Goal: Task Accomplishment & Management: Manage account settings

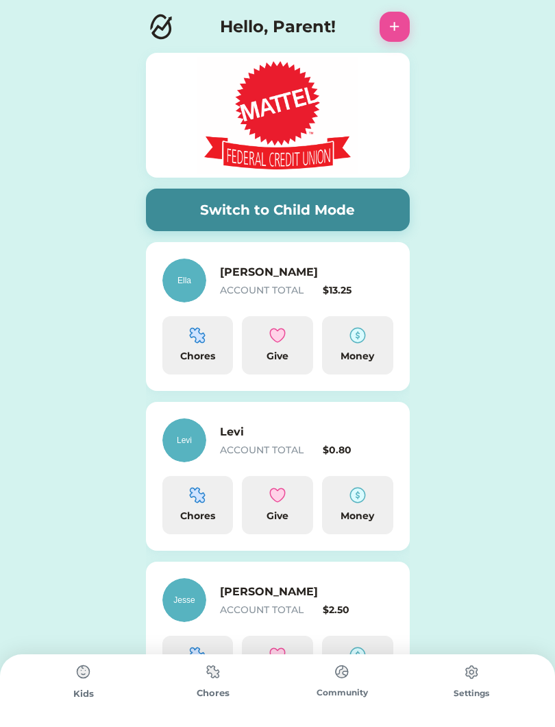
click at [365, 338] on img at bounding box center [358, 335] width 16 height 16
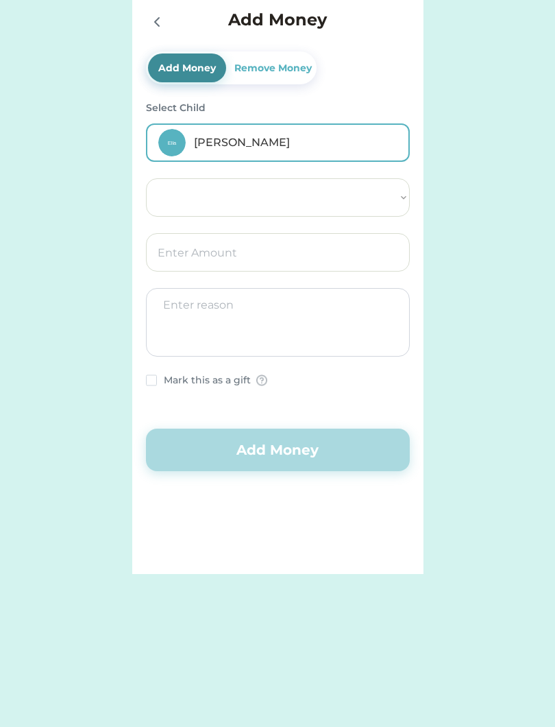
select select ""PLACEHOLDER_1427118222253""
click at [300, 254] on input "input" at bounding box center [278, 252] width 264 height 38
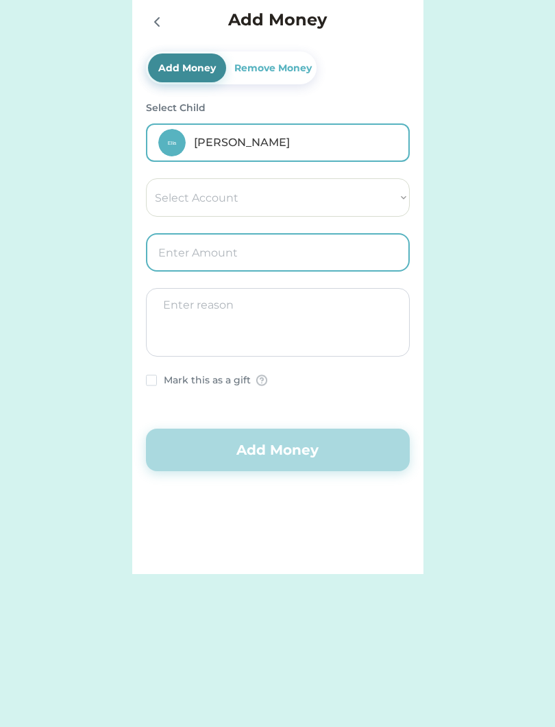
type input "1.00"
click at [349, 315] on textarea at bounding box center [278, 322] width 264 height 69
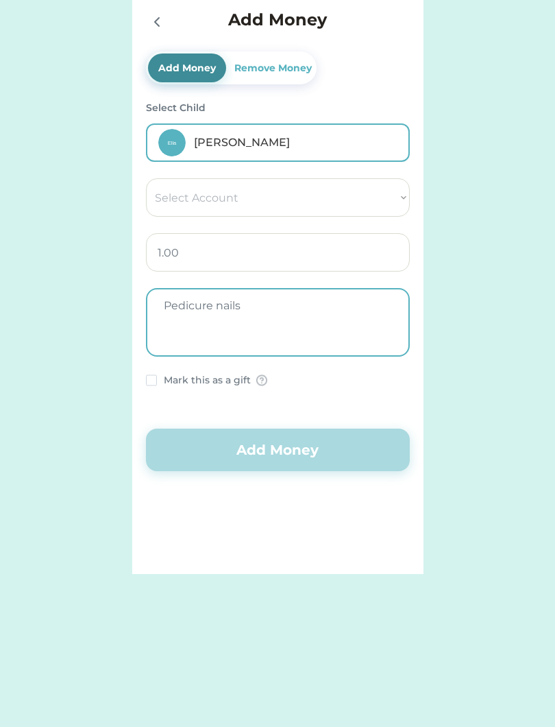
type textarea "Pedicure nails"
click at [149, 386] on div at bounding box center [152, 380] width 12 height 12
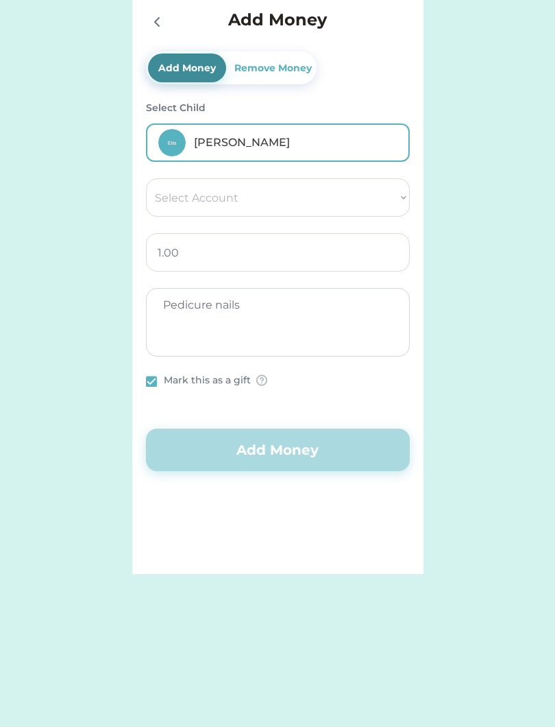
click at [364, 198] on select "Select Account Save Give Spend" at bounding box center [278, 197] width 264 height 38
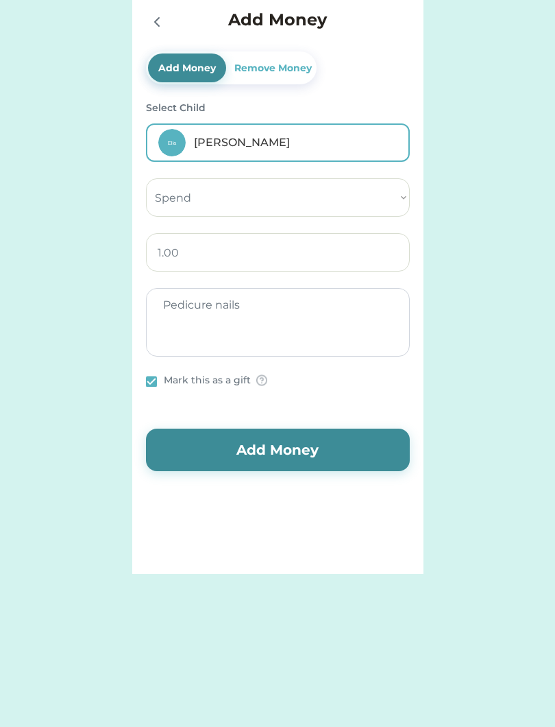
click at [333, 461] on button "Add Money" at bounding box center [278, 449] width 264 height 42
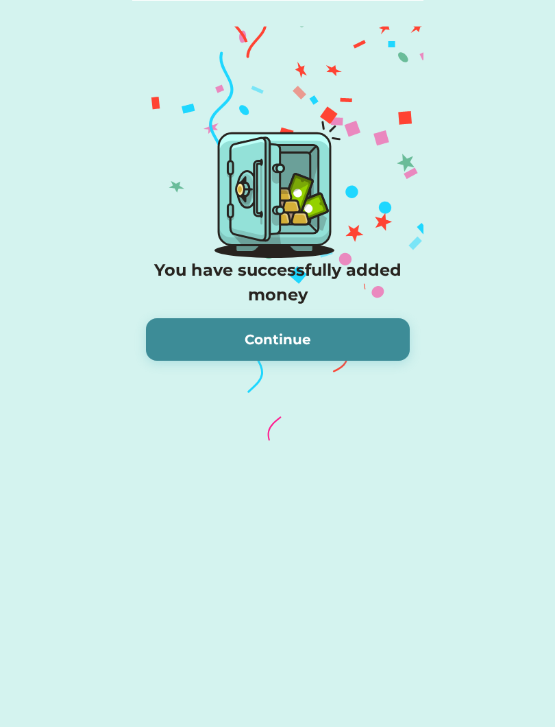
click at [358, 334] on button "Continue" at bounding box center [278, 339] width 264 height 42
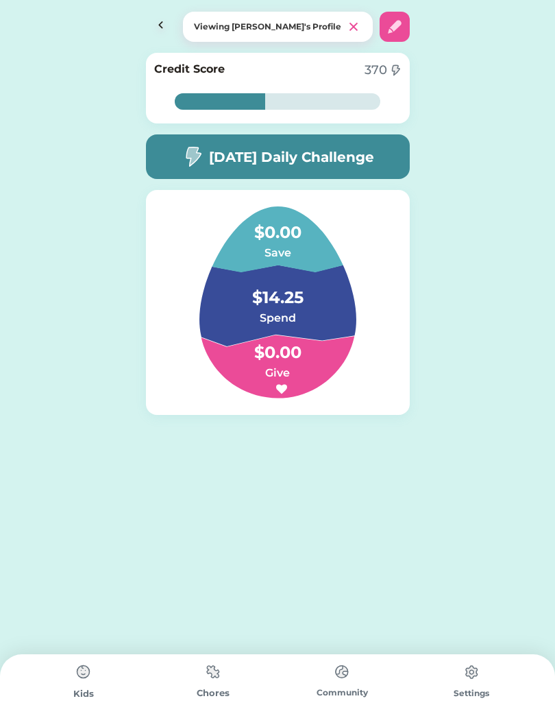
click at [167, 19] on img at bounding box center [161, 27] width 30 height 30
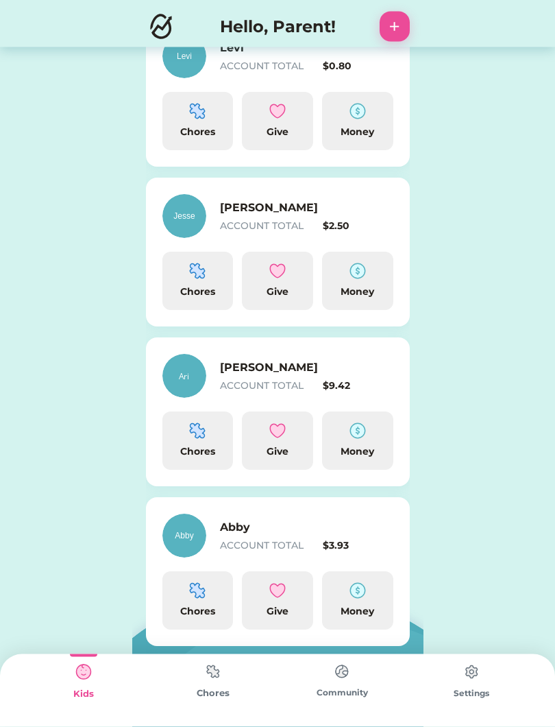
scroll to position [396, 0]
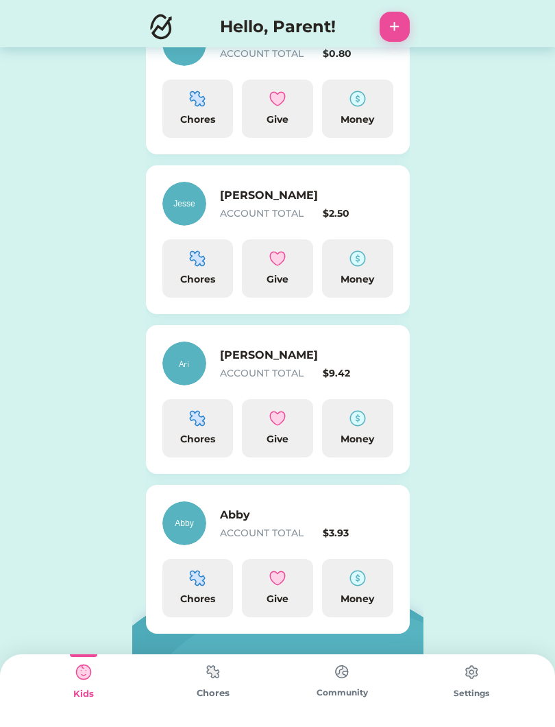
click at [360, 438] on div "Money" at bounding box center [358, 439] width 60 height 14
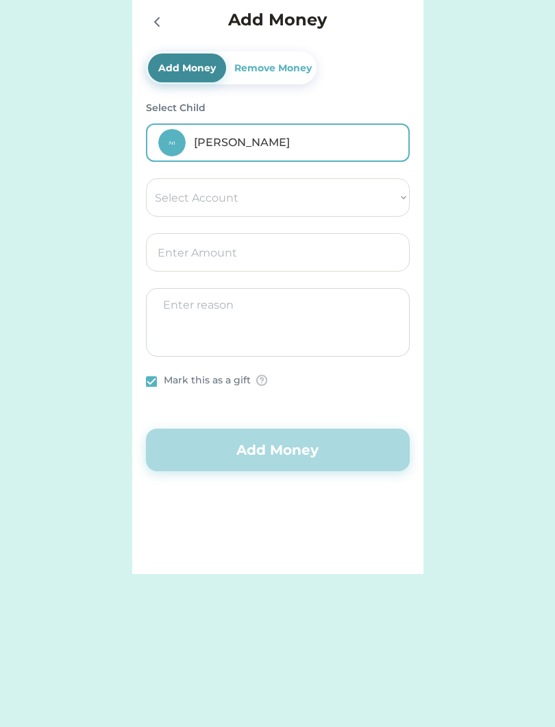
click at [394, 211] on select "Select Account Save Give Spend" at bounding box center [278, 197] width 264 height 38
select select ""1348695171700984260__LOOKUP__1754715340837x191646150522124100""
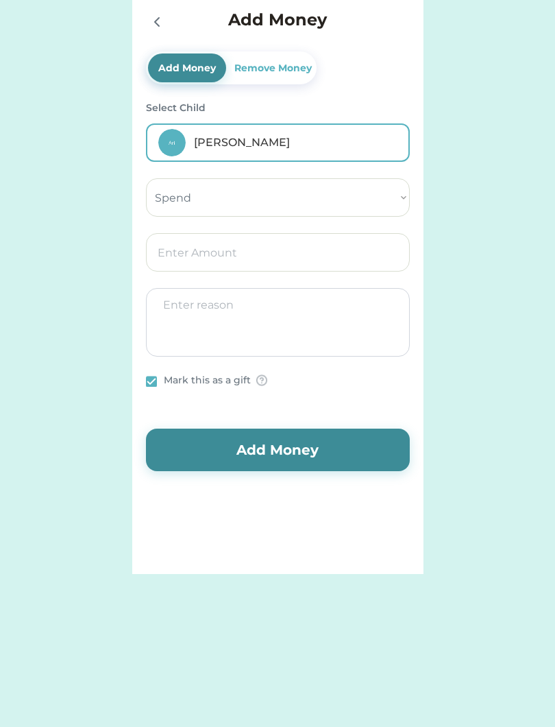
click at [348, 252] on input "input" at bounding box center [278, 252] width 264 height 38
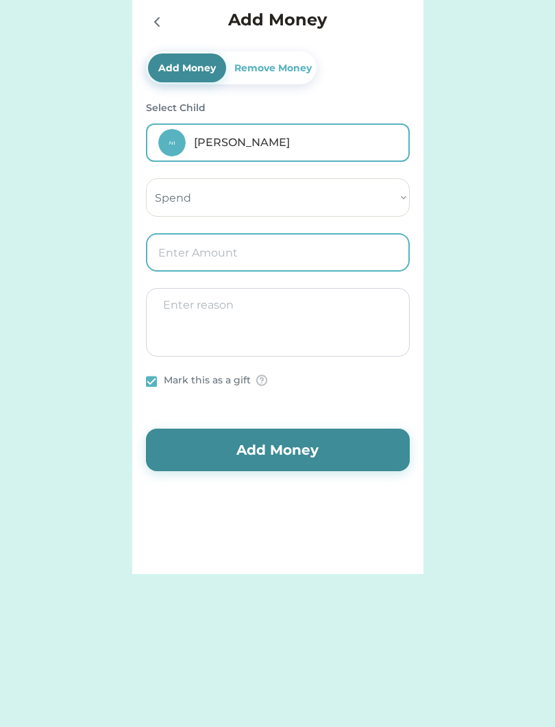
click at [291, 69] on div "Remove Money" at bounding box center [273, 68] width 83 height 14
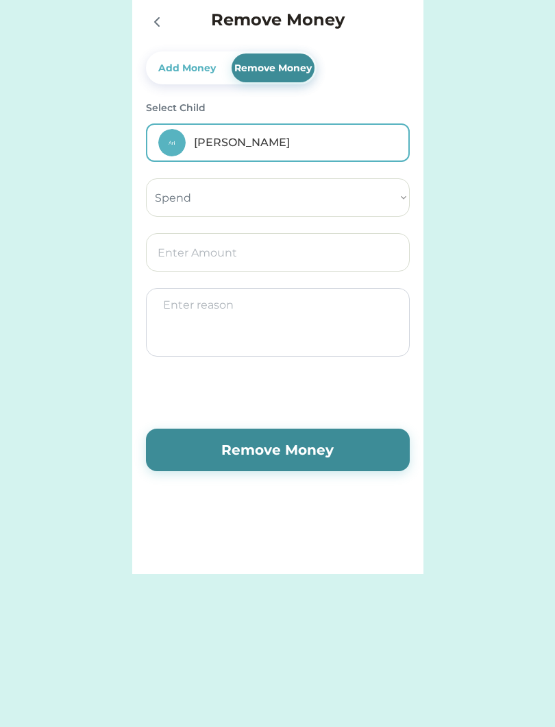
click at [271, 252] on input "input" at bounding box center [278, 252] width 264 height 38
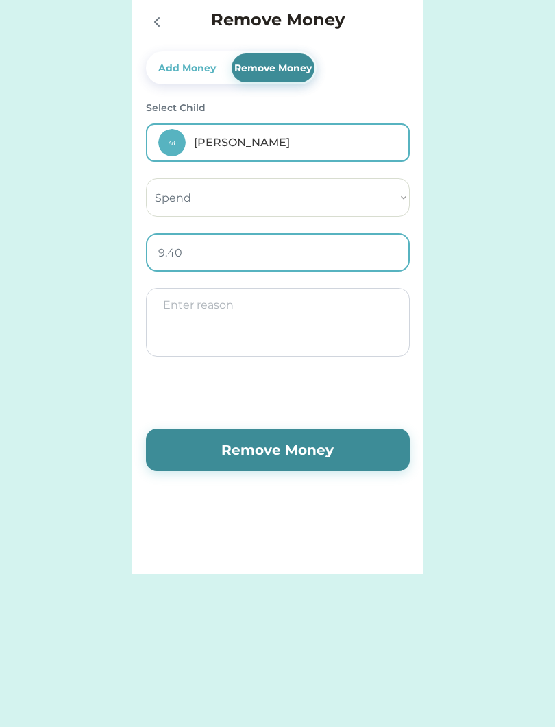
type input "9.42"
click at [345, 327] on textarea at bounding box center [278, 322] width 264 height 69
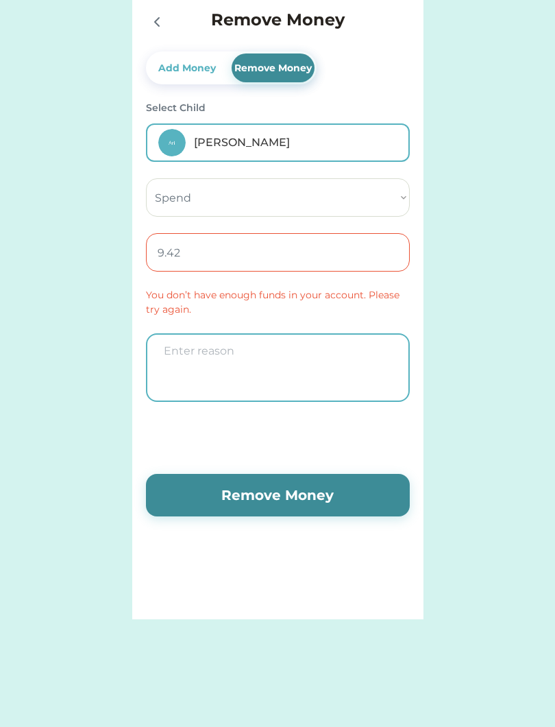
type textarea "G"
click at [382, 202] on select "Select Account Save Give Spend" at bounding box center [278, 197] width 264 height 38
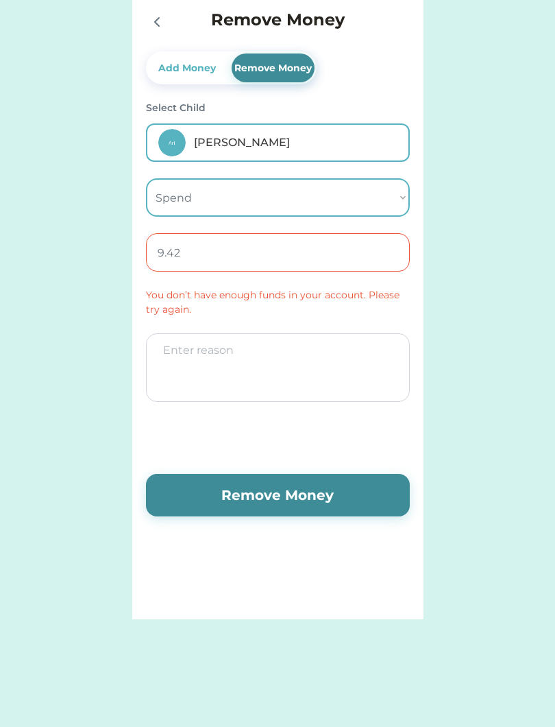
click at [165, 21] on div at bounding box center [156, 21] width 21 height 21
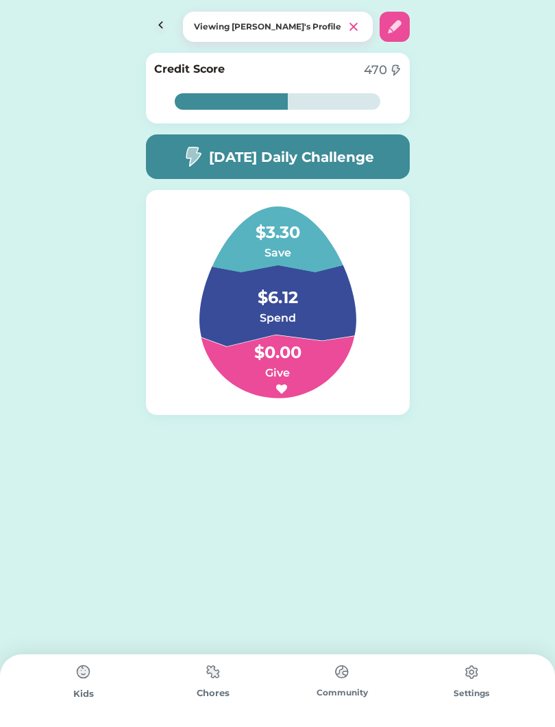
click at [385, 36] on div at bounding box center [395, 27] width 30 height 30
select select "2016"
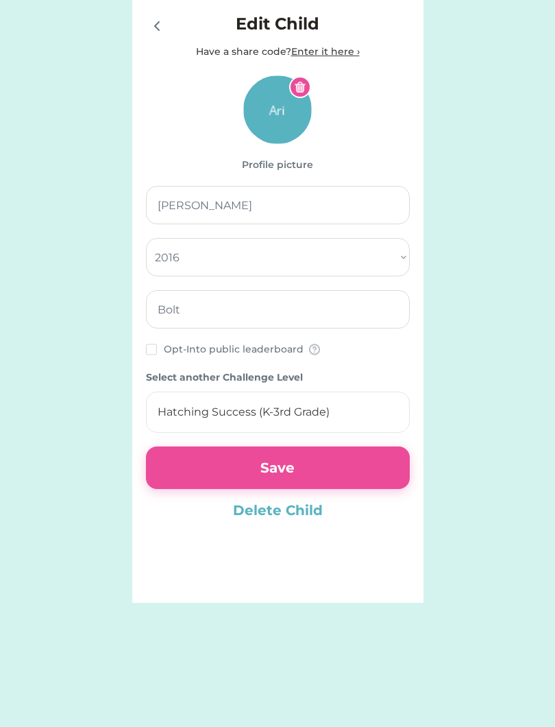
click at [161, 35] on div at bounding box center [156, 25] width 21 height 21
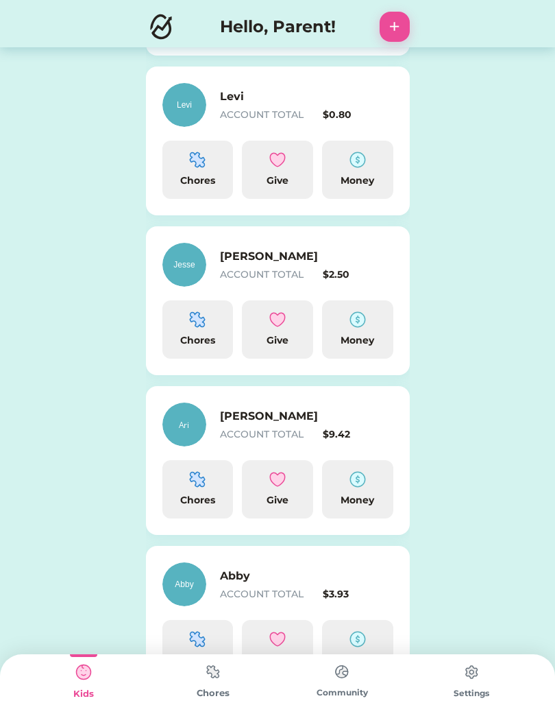
scroll to position [370, 0]
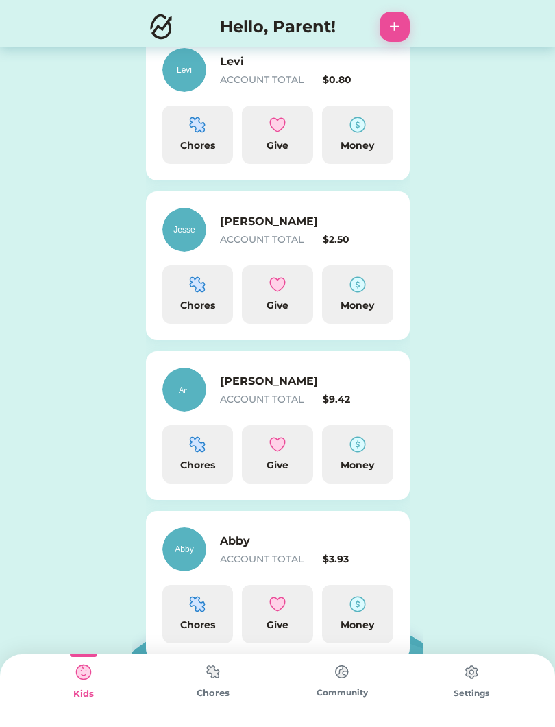
click at [352, 454] on div "Money" at bounding box center [357, 454] width 71 height 58
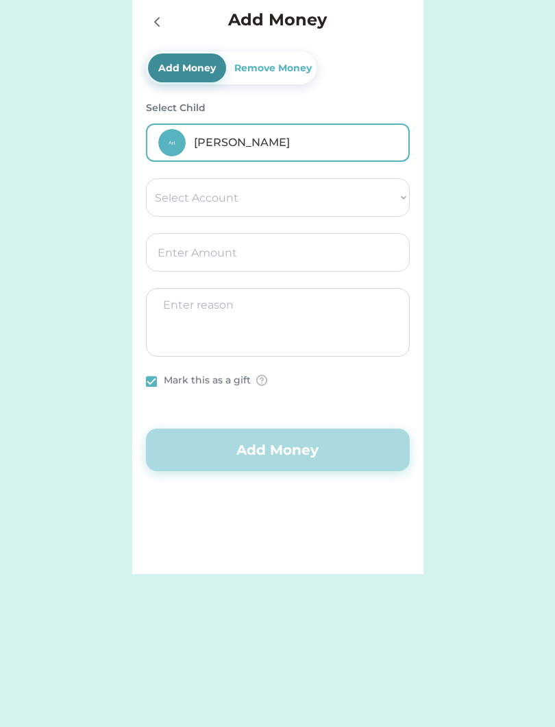
click at [376, 202] on select "Select Account Save Give Spend" at bounding box center [278, 197] width 264 height 38
select select ""1348695171700984260__LOOKUP__1754715340837x191646150522124100""
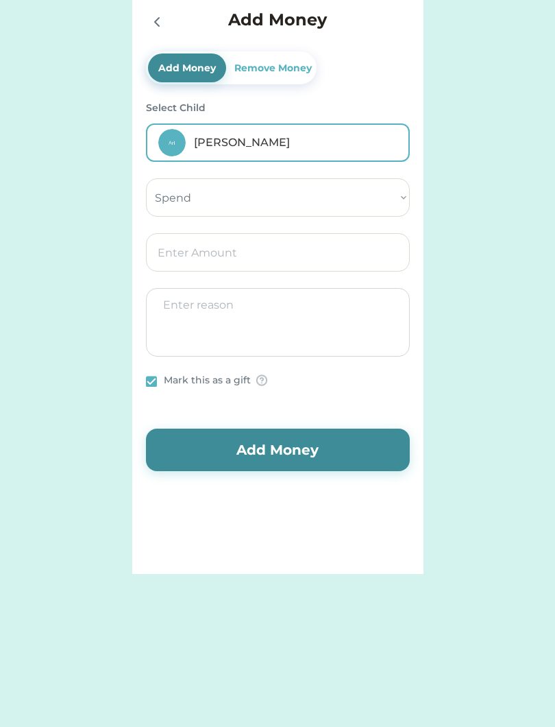
click at [300, 260] on input "input" at bounding box center [278, 252] width 264 height 38
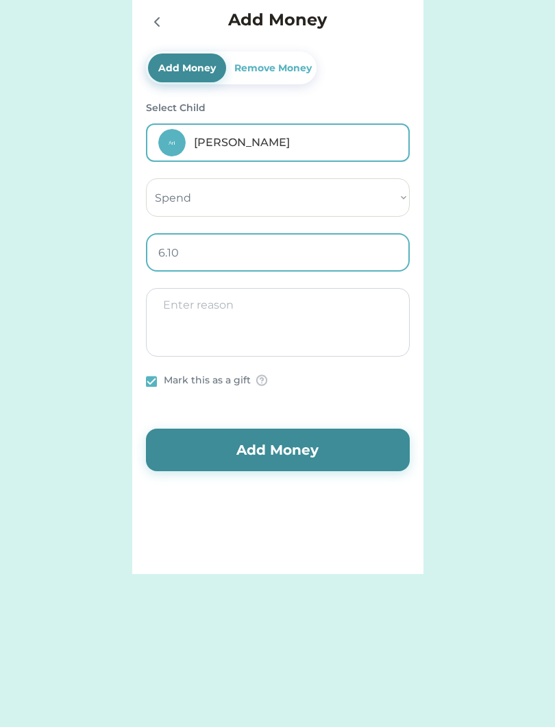
type input "6.12"
click at [368, 335] on textarea at bounding box center [278, 322] width 264 height 69
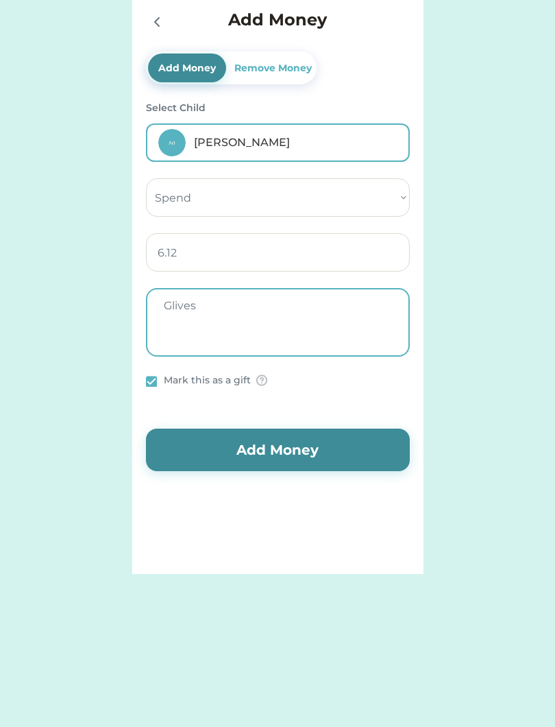
type textarea "Glives"
click at [296, 71] on div "Remove Money" at bounding box center [273, 68] width 83 height 14
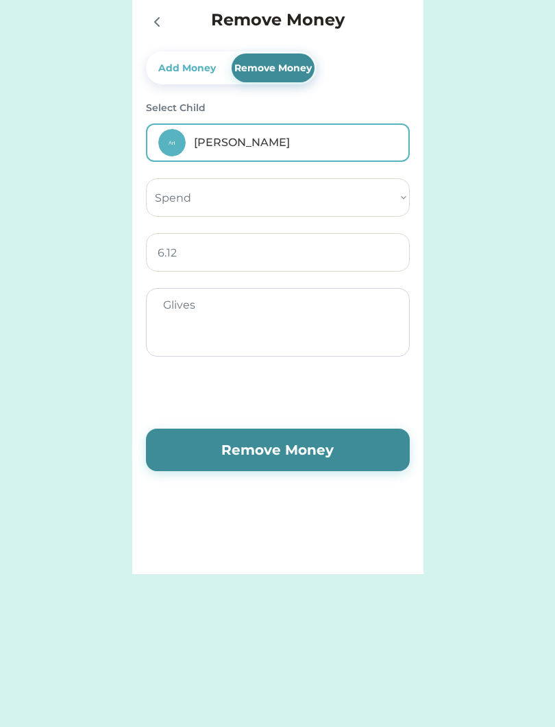
click at [304, 448] on button "Remove Money" at bounding box center [278, 449] width 264 height 42
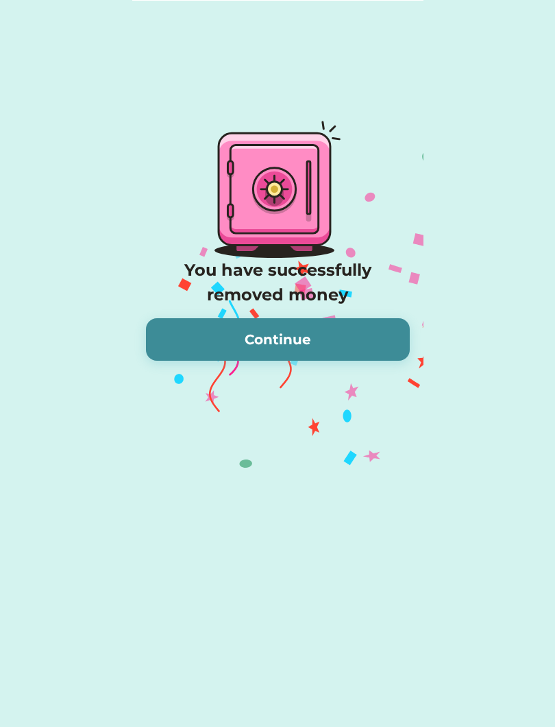
click at [345, 345] on button "Continue" at bounding box center [278, 339] width 264 height 42
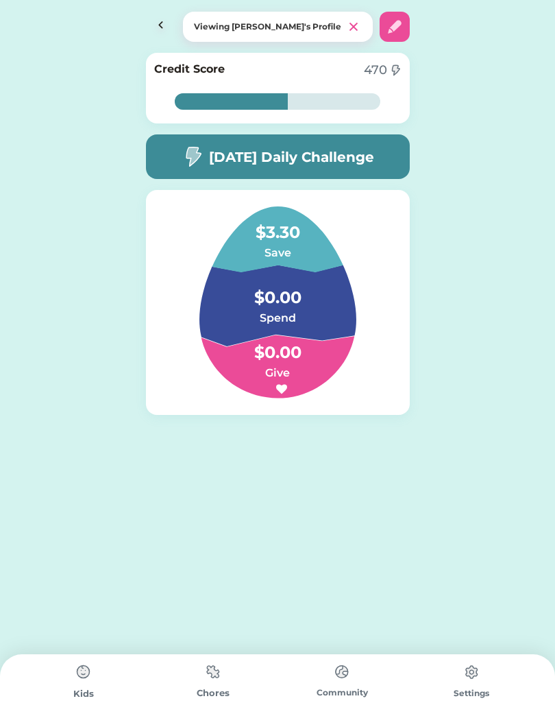
click at [394, 29] on img at bounding box center [395, 27] width 16 height 16
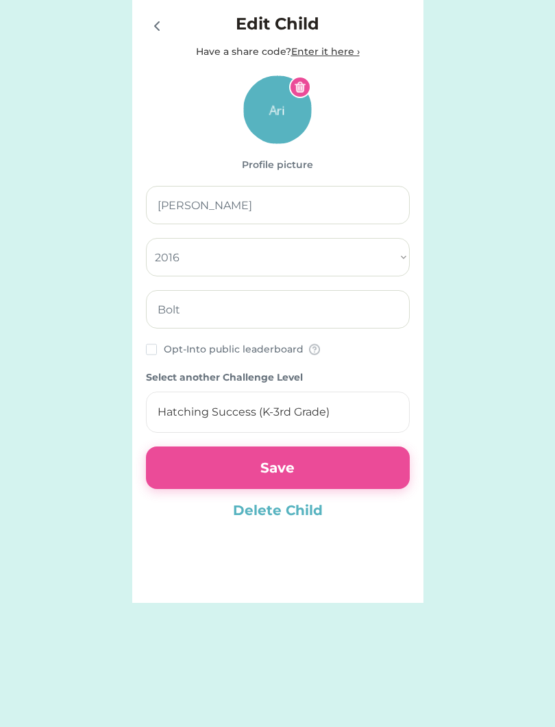
click at [167, 29] on div at bounding box center [159, 25] width 27 height 27
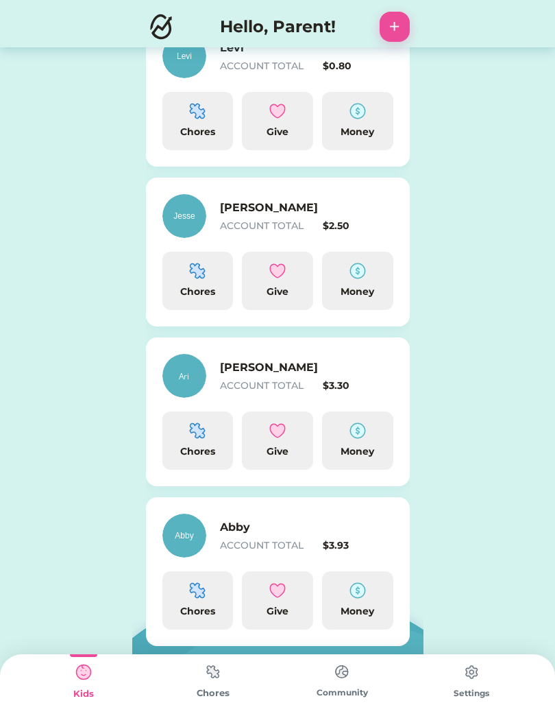
scroll to position [395, 0]
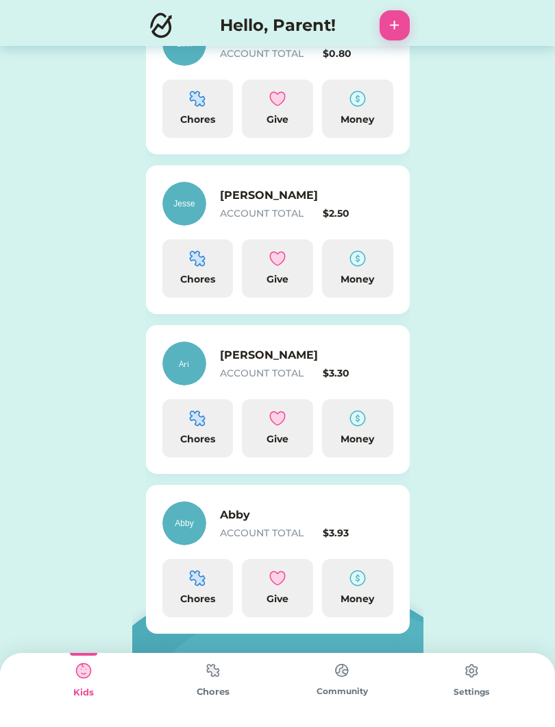
click at [359, 424] on img at bounding box center [358, 419] width 16 height 16
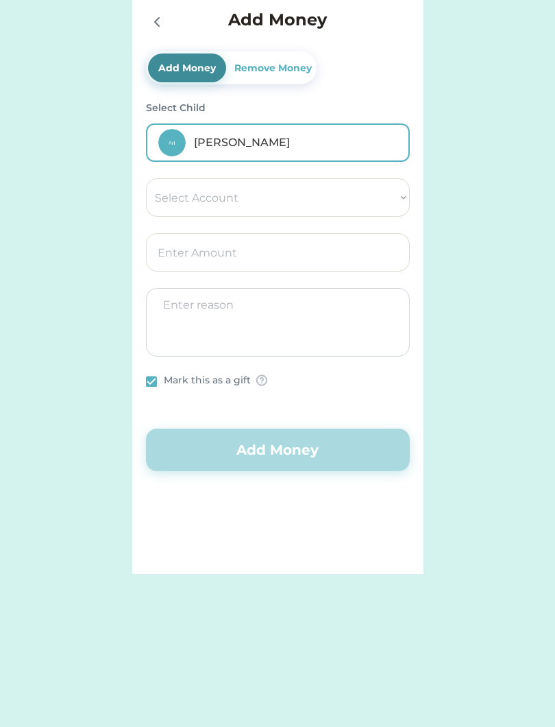
click at [385, 200] on select "Select Account Save Give Spend" at bounding box center [278, 197] width 264 height 38
select select ""1348695171700984260__LOOKUP__1754715338907x708991538954932800""
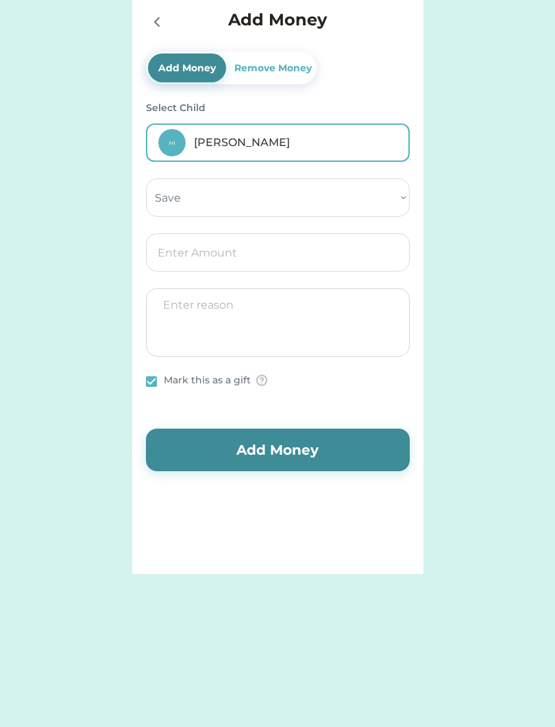
click at [318, 252] on input "input" at bounding box center [278, 252] width 264 height 38
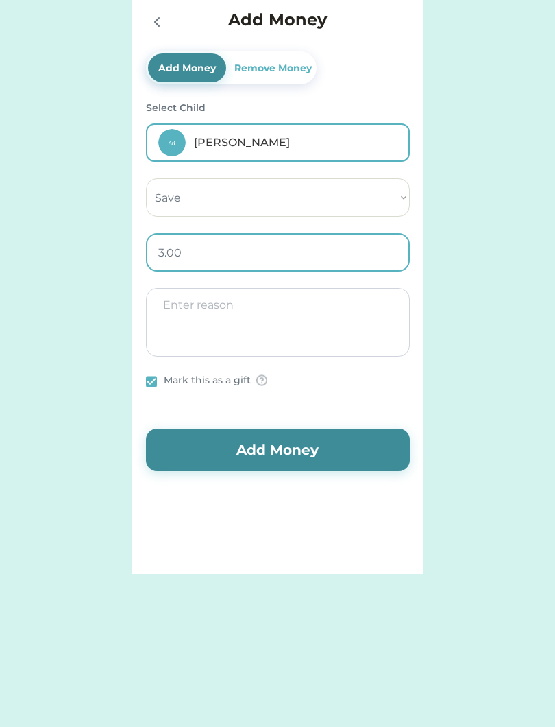
type input "3.30"
click at [357, 326] on textarea at bounding box center [278, 322] width 264 height 69
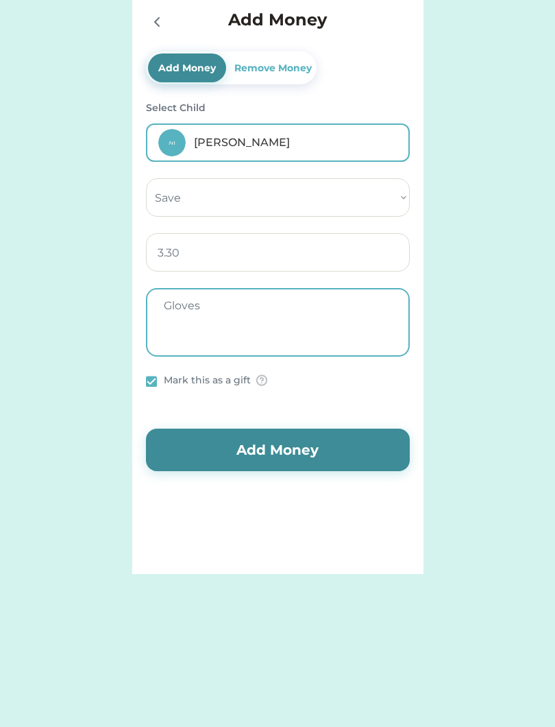
type textarea "Gloves"
click at [294, 68] on div "Remove Money" at bounding box center [273, 68] width 83 height 14
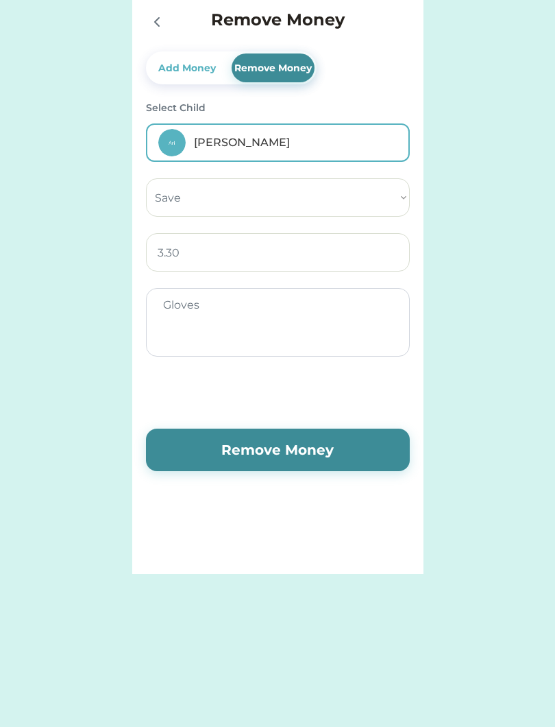
click at [321, 453] on button "Remove Money" at bounding box center [278, 449] width 264 height 42
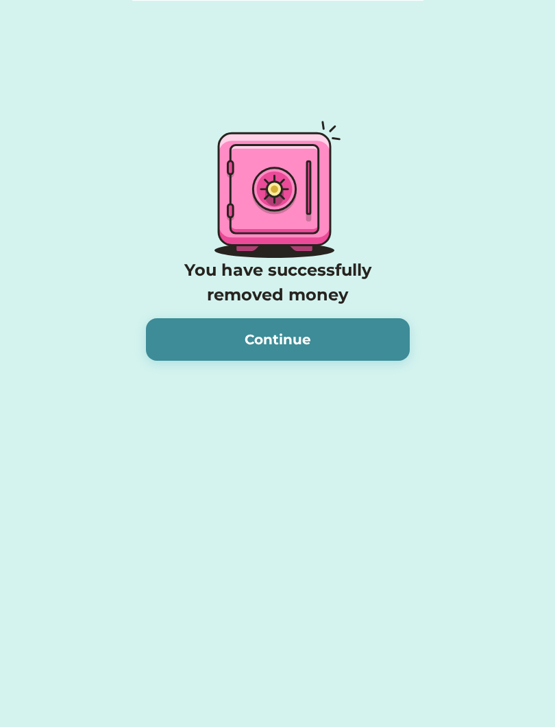
click at [342, 347] on button "Continue" at bounding box center [278, 339] width 264 height 42
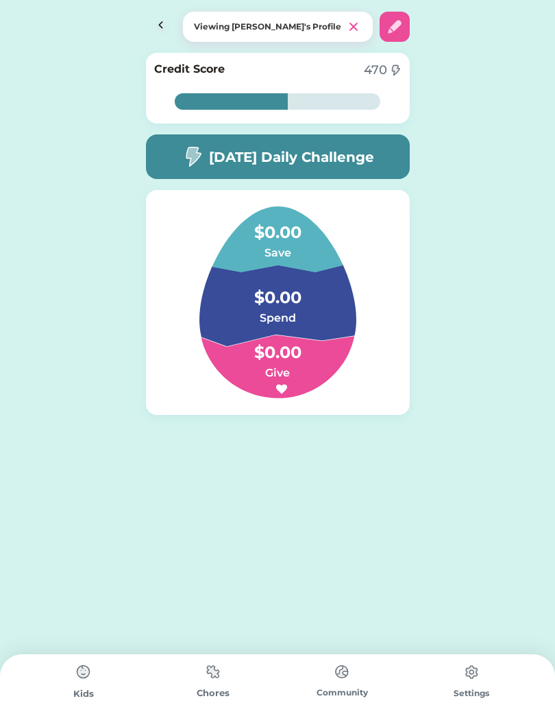
click at [153, 28] on img at bounding box center [161, 27] width 30 height 30
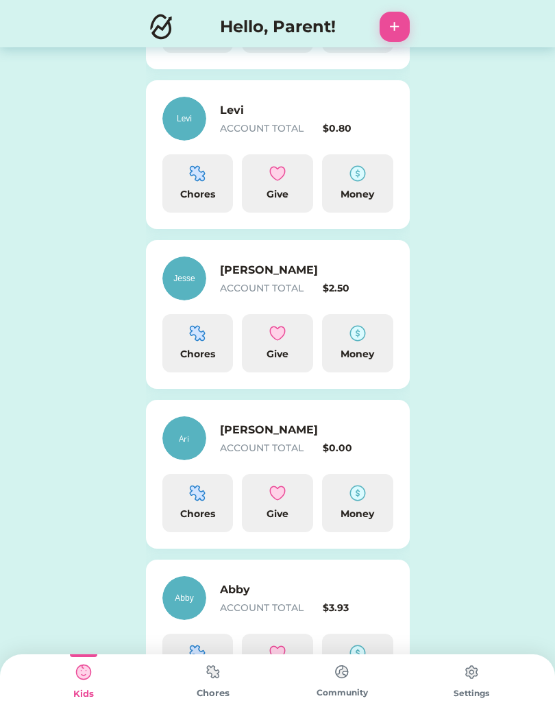
scroll to position [396, 0]
